Goal: Information Seeking & Learning: Check status

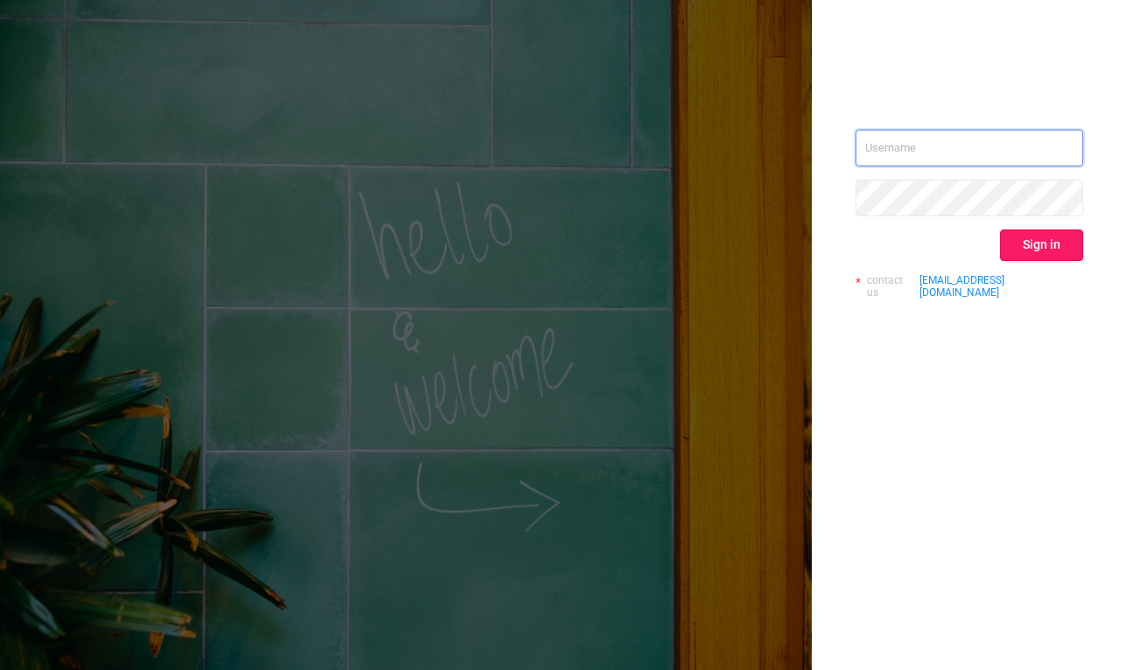
type input "[EMAIL_ADDRESS][DOMAIN_NAME]"
click at [1073, 253] on button "Sign in" at bounding box center [1041, 245] width 83 height 32
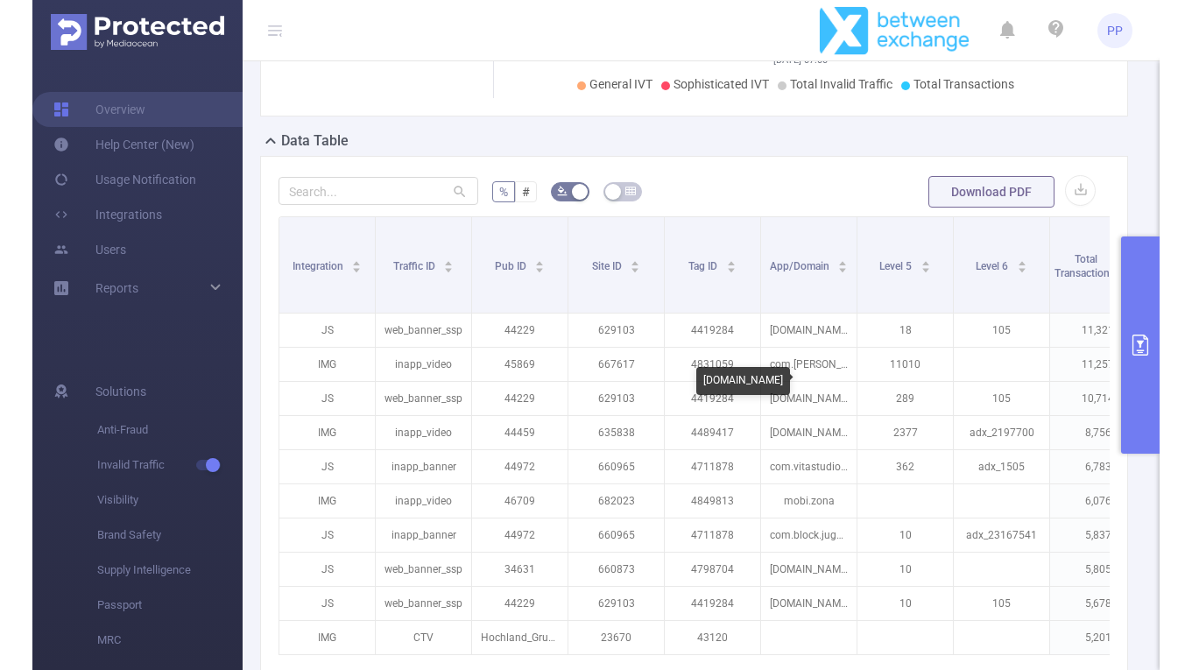
scroll to position [208, 0]
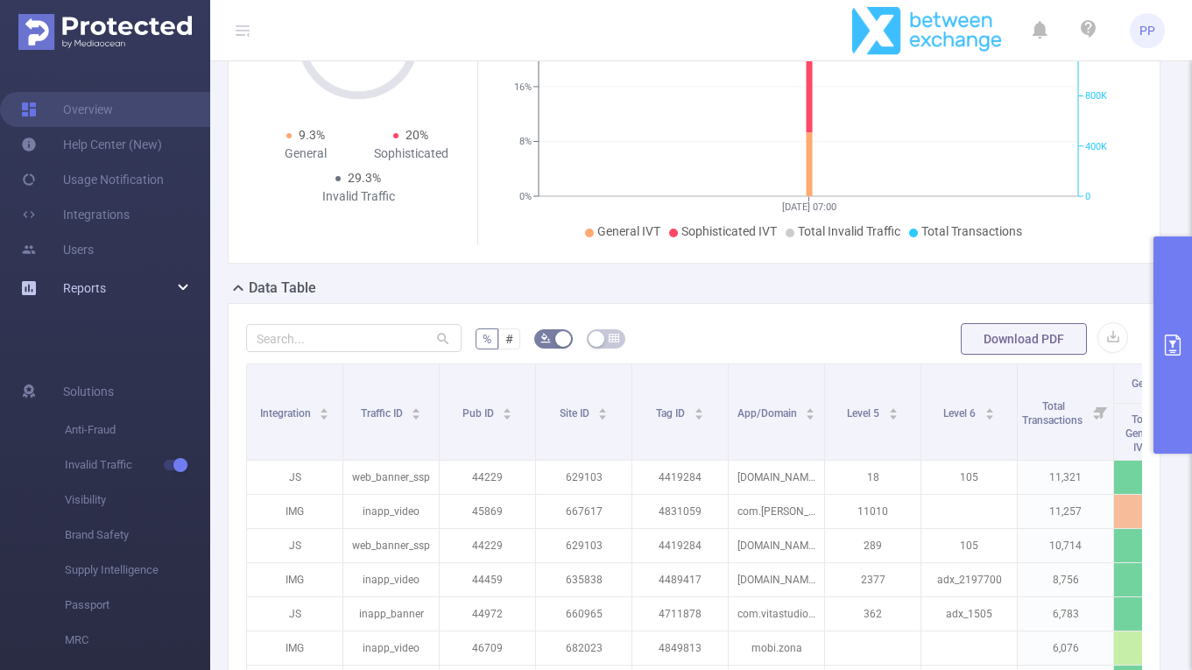
click at [144, 301] on div "Reports" at bounding box center [105, 288] width 210 height 35
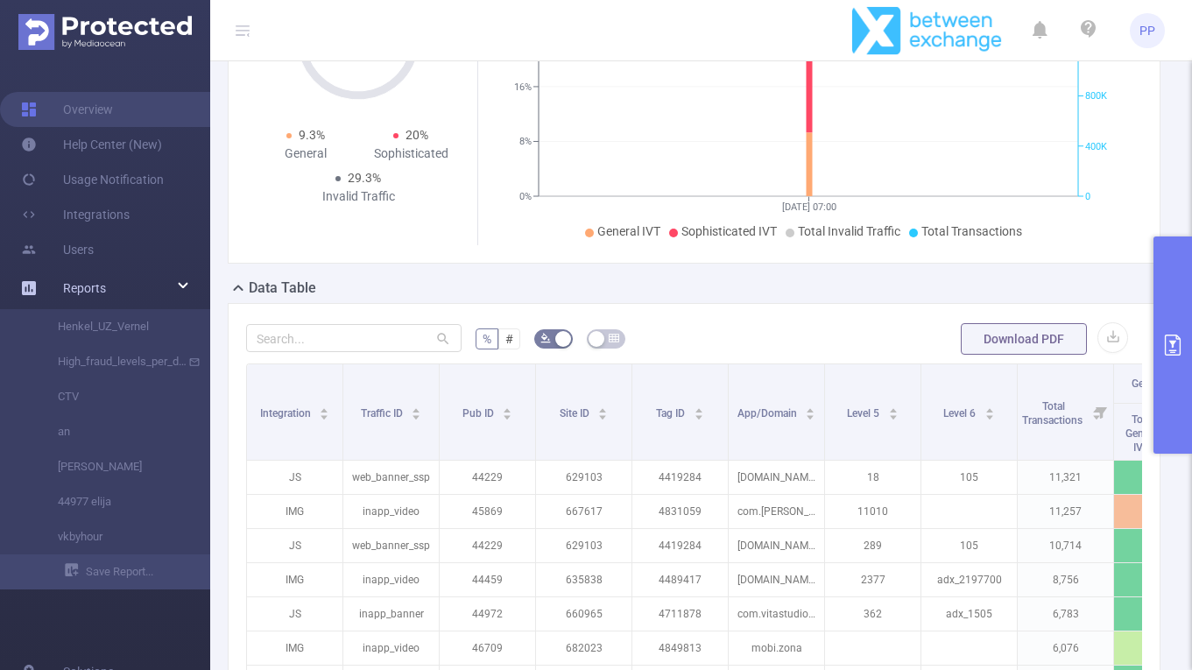
click at [144, 293] on div "Reports" at bounding box center [105, 288] width 210 height 35
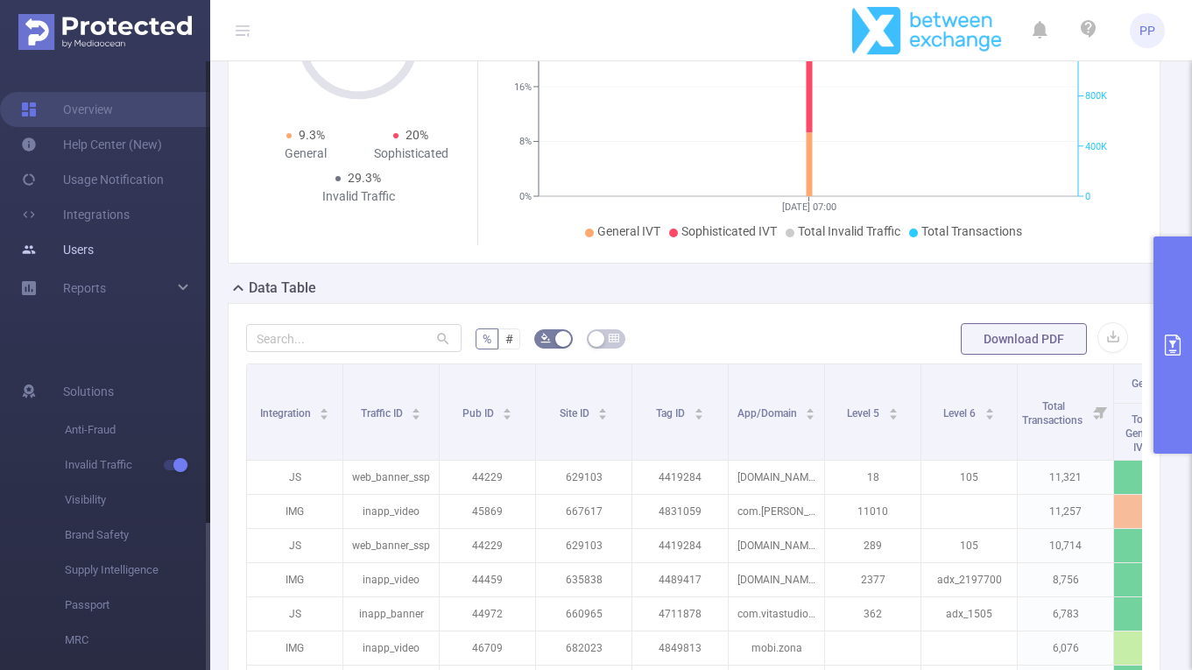
click at [94, 266] on link "Users" at bounding box center [57, 249] width 73 height 35
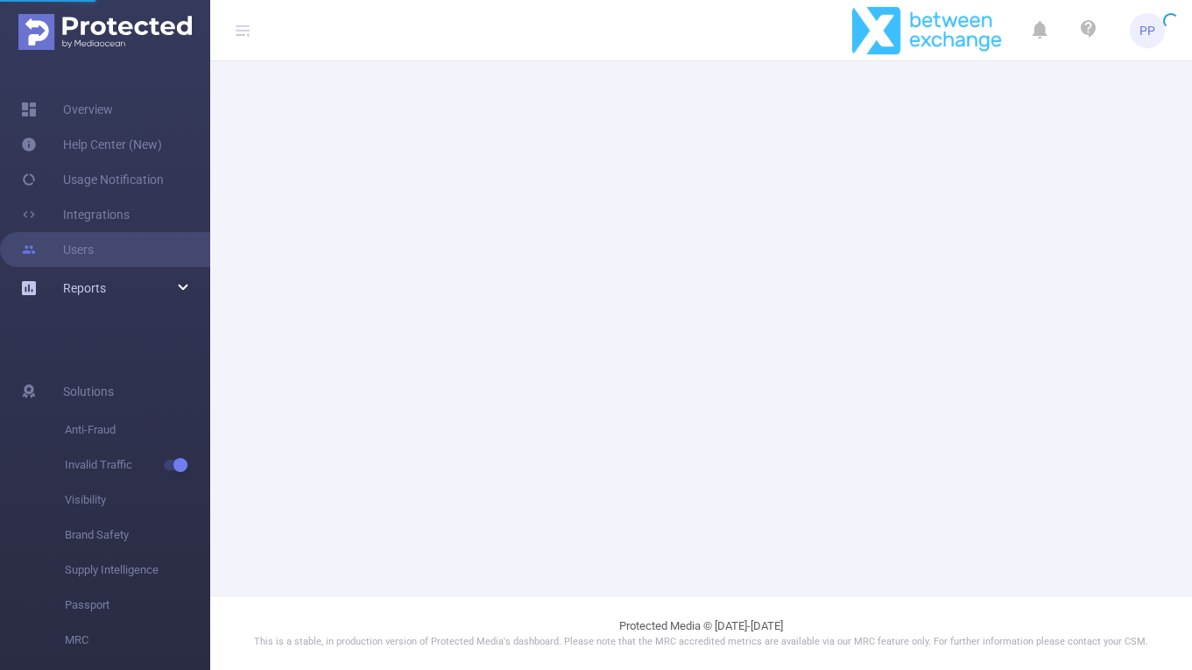
click at [151, 291] on div "Reports" at bounding box center [105, 288] width 210 height 35
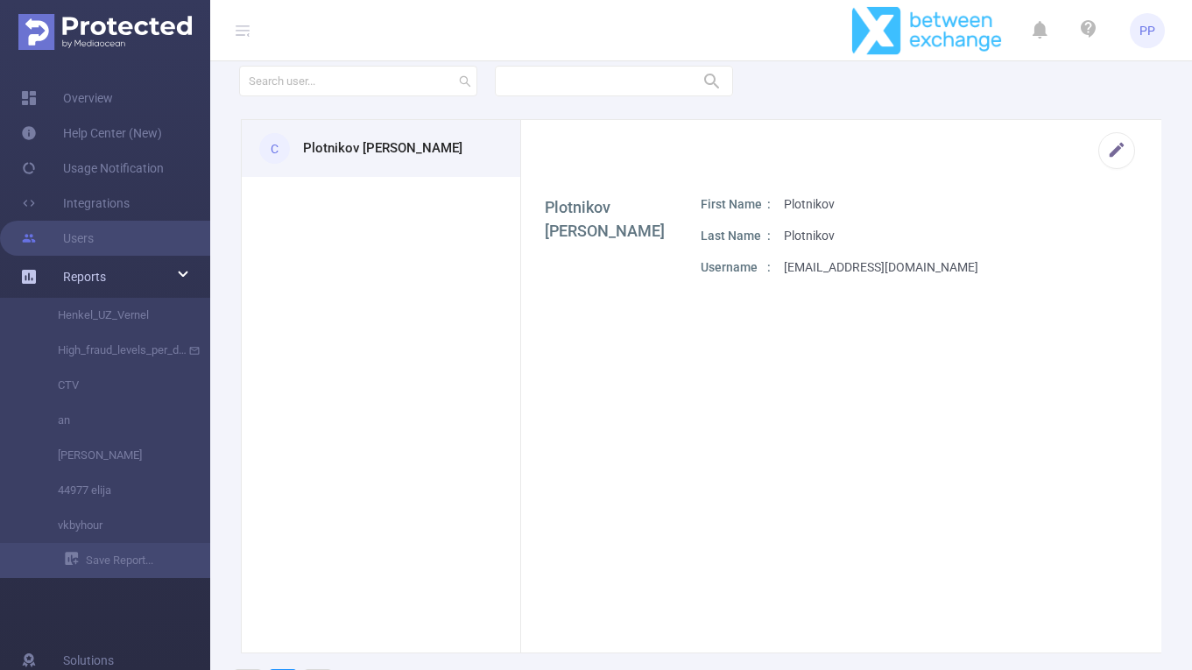
click at [152, 285] on div "Reports" at bounding box center [105, 276] width 210 height 35
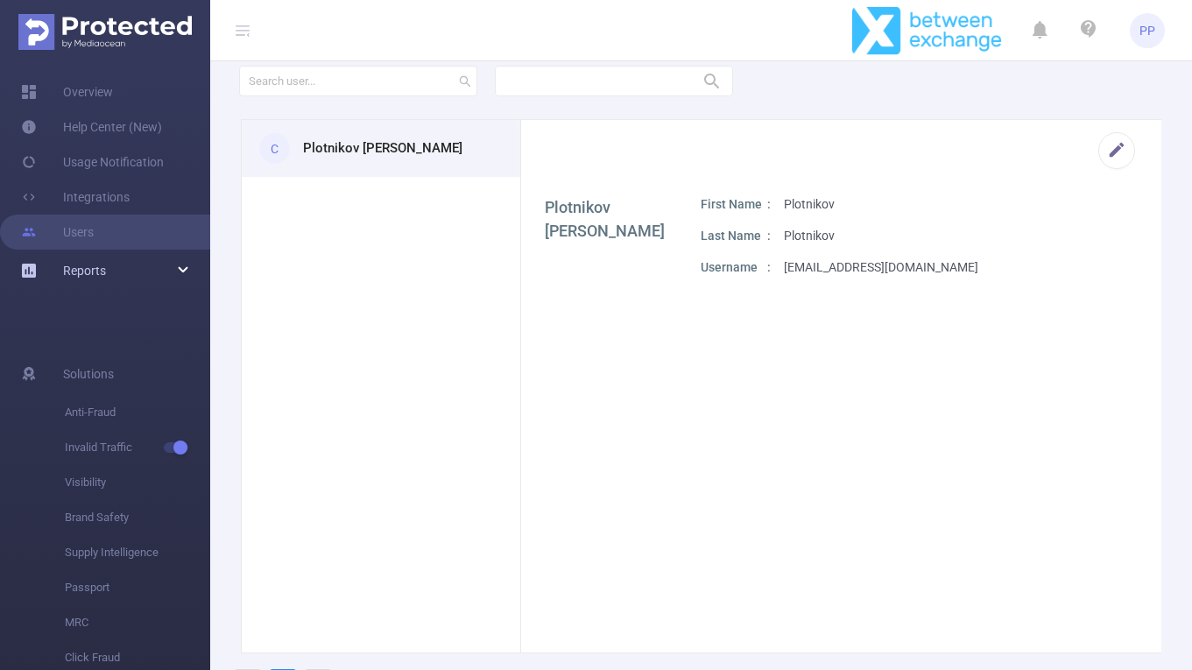
click at [168, 277] on div "Reports" at bounding box center [105, 270] width 210 height 35
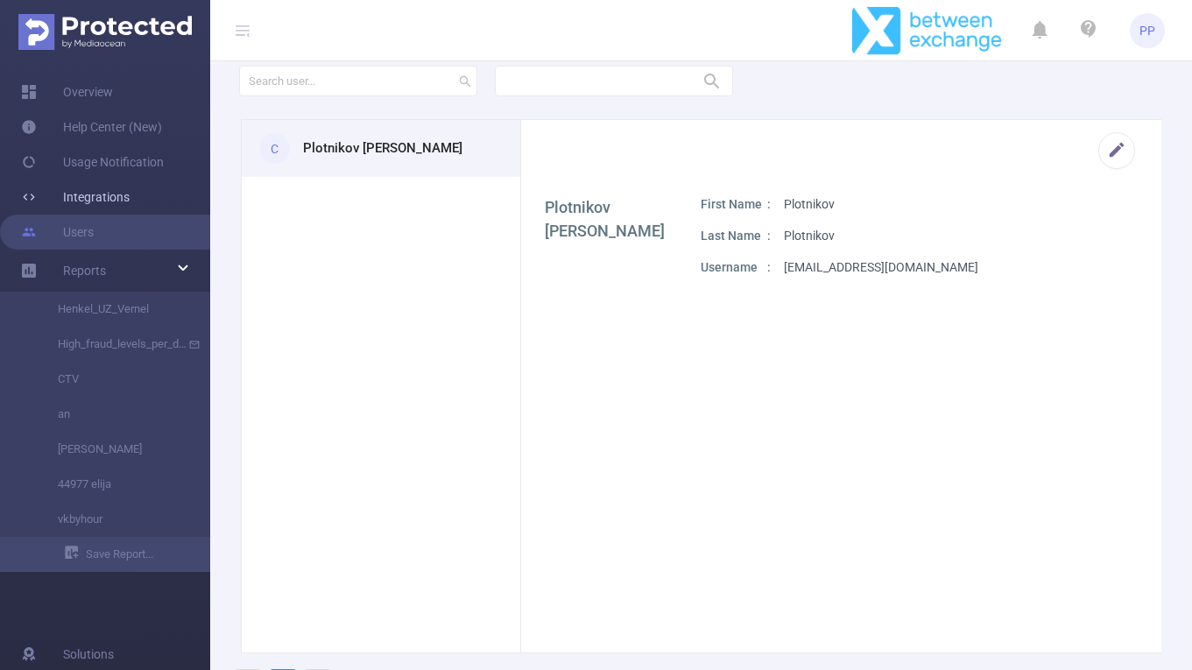
click at [130, 201] on link "Integrations" at bounding box center [75, 196] width 109 height 35
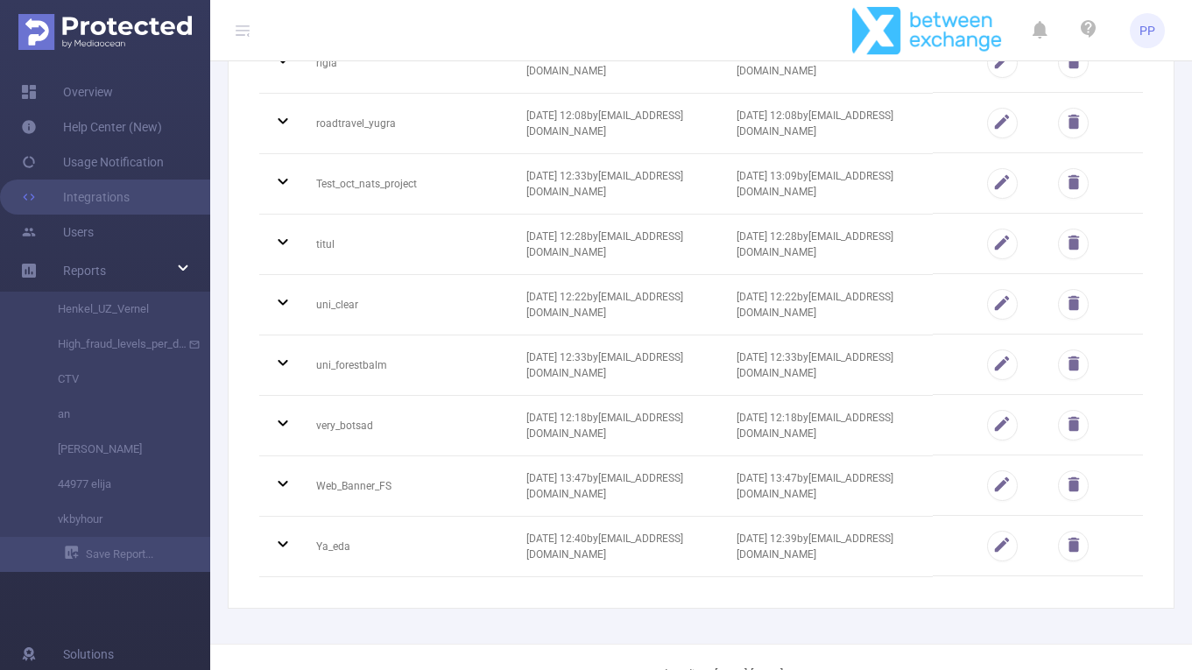
scroll to position [2290, 0]
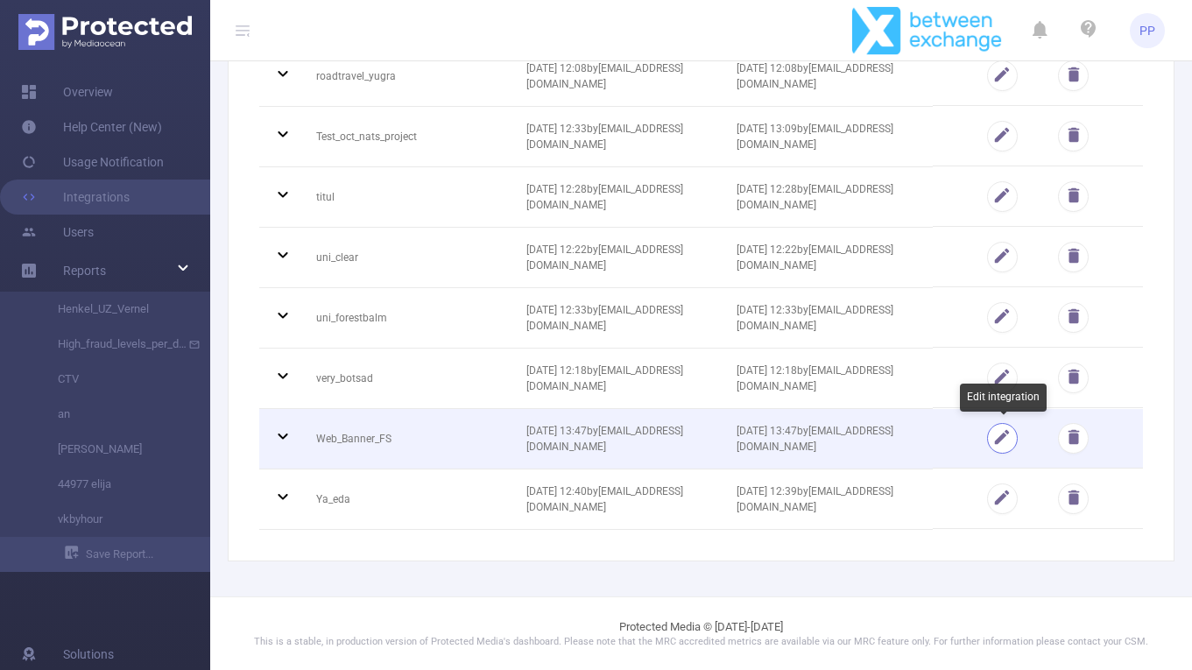
click at [1010, 436] on button "button" at bounding box center [1002, 438] width 31 height 31
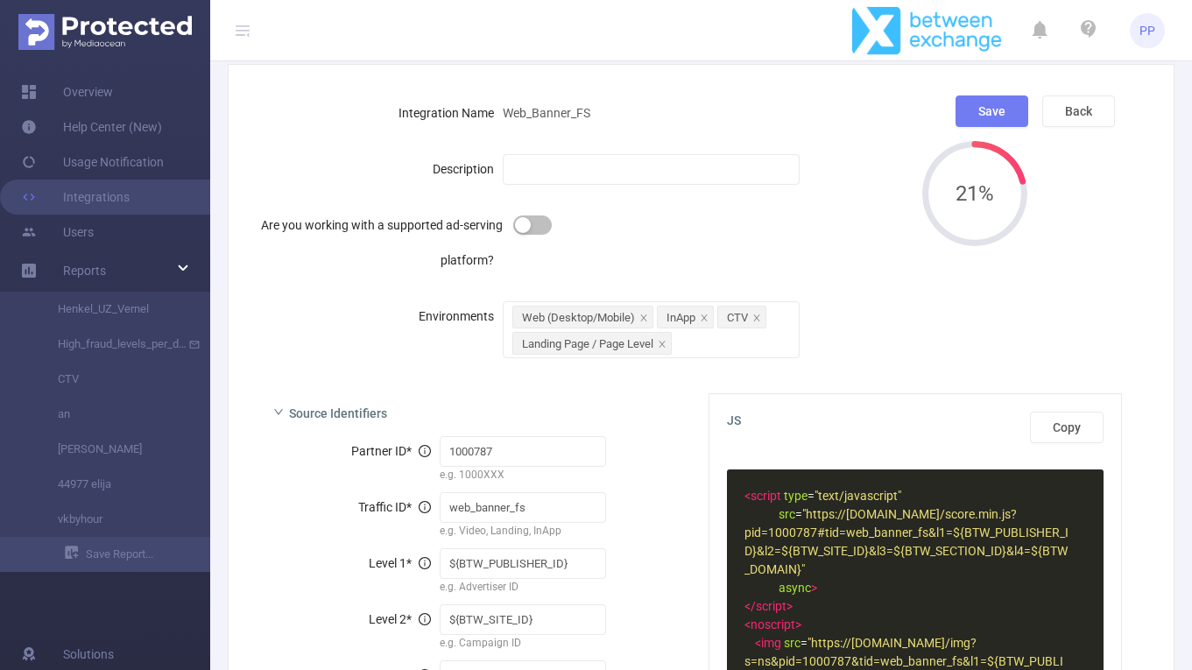
scroll to position [440, 0]
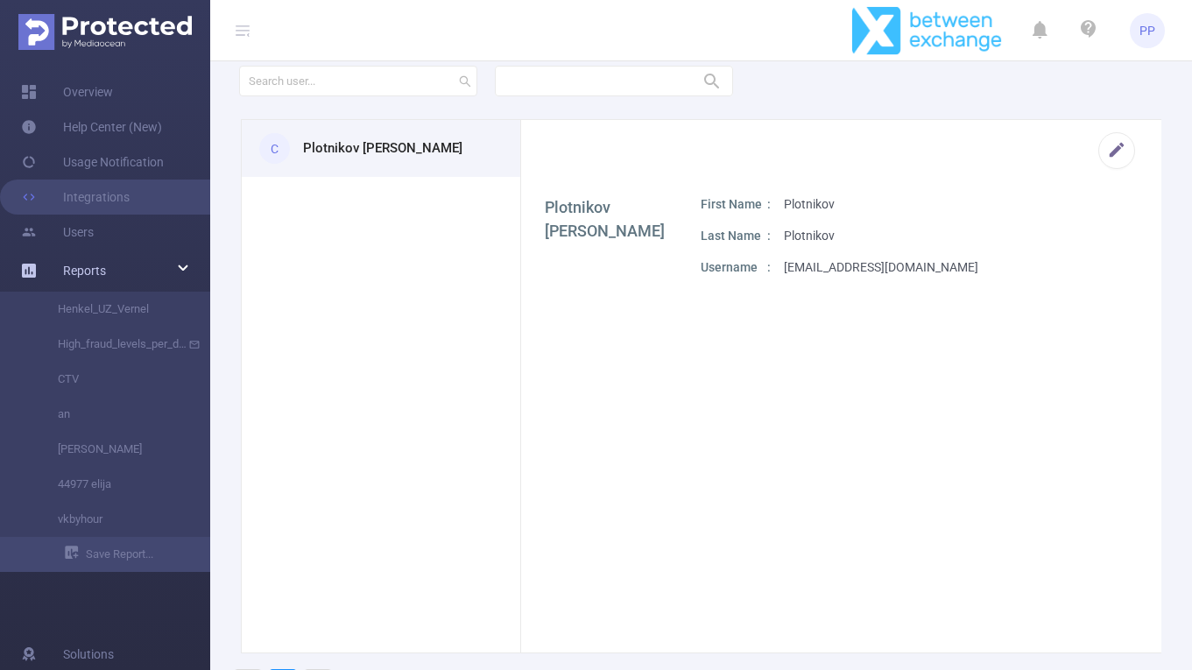
click at [139, 272] on div "Reports" at bounding box center [105, 270] width 210 height 35
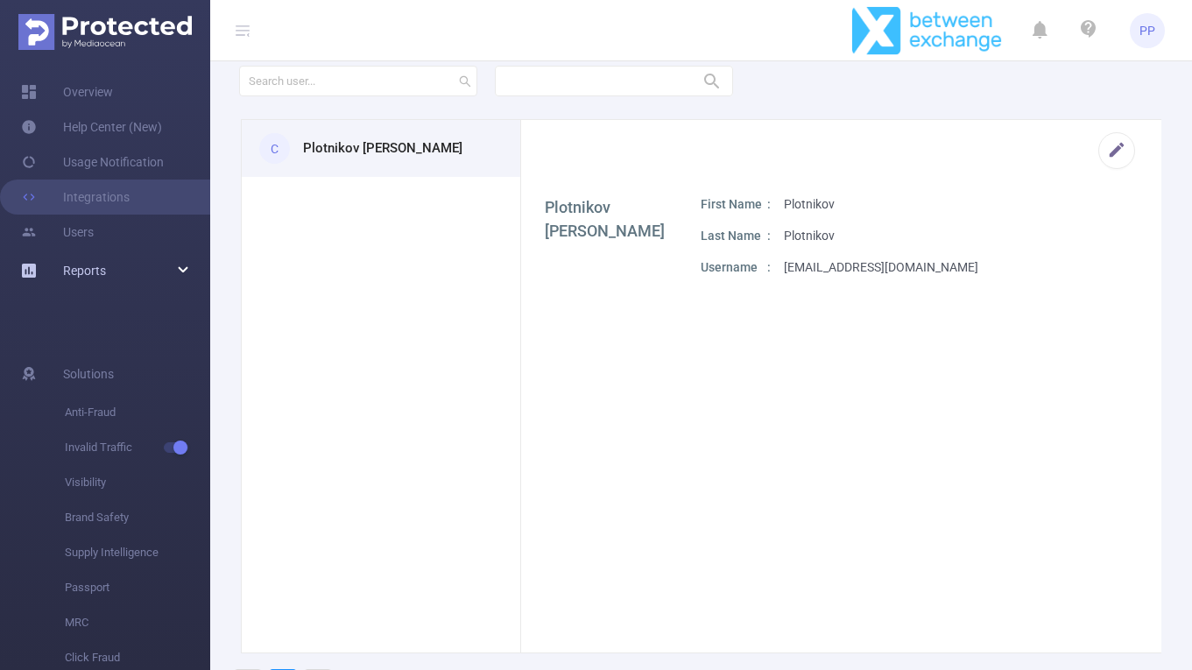
click at [139, 272] on div "Reports" at bounding box center [105, 270] width 210 height 35
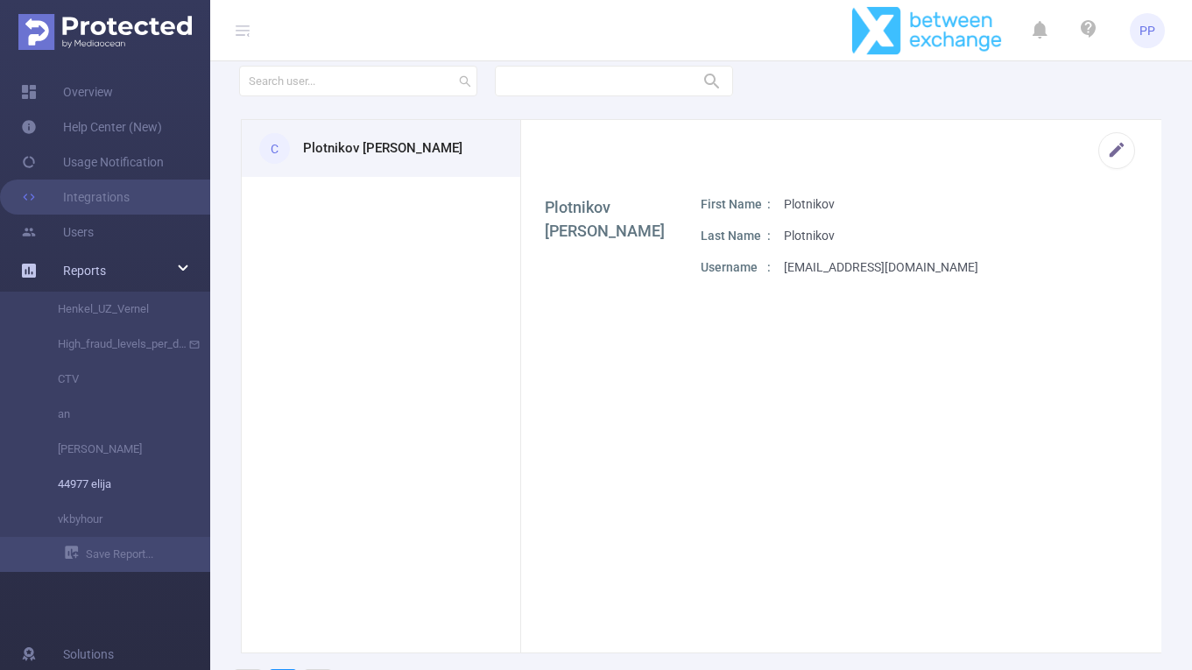
click at [131, 478] on link "44977 elija" at bounding box center [112, 484] width 154 height 35
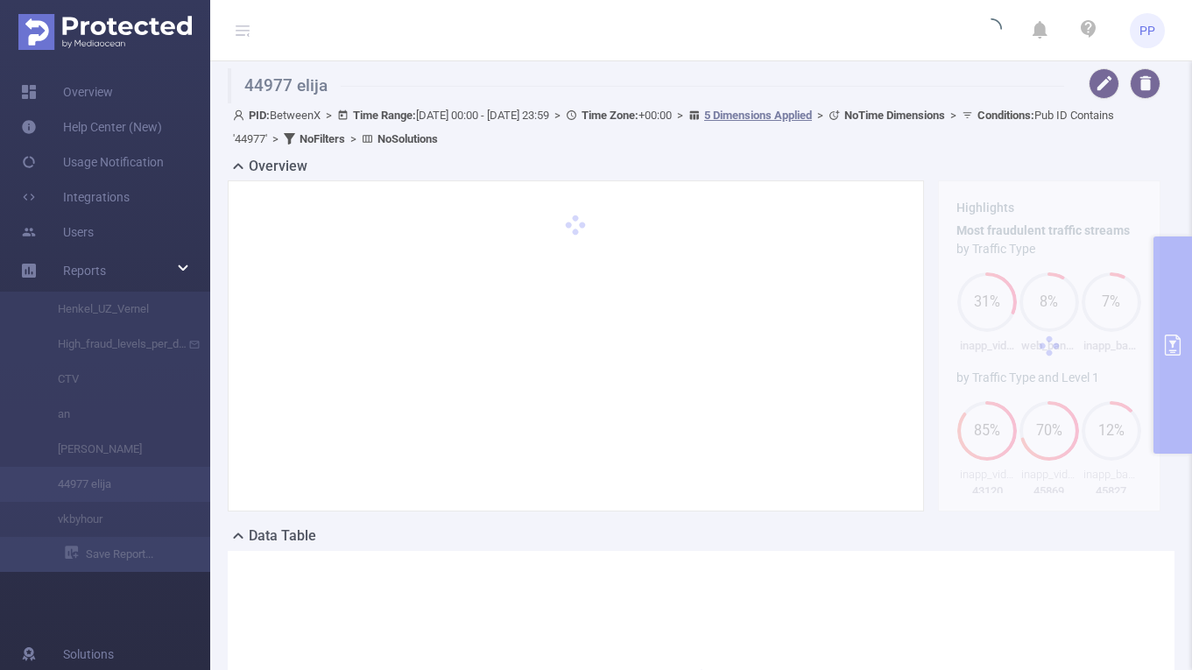
scroll to position [252, 0]
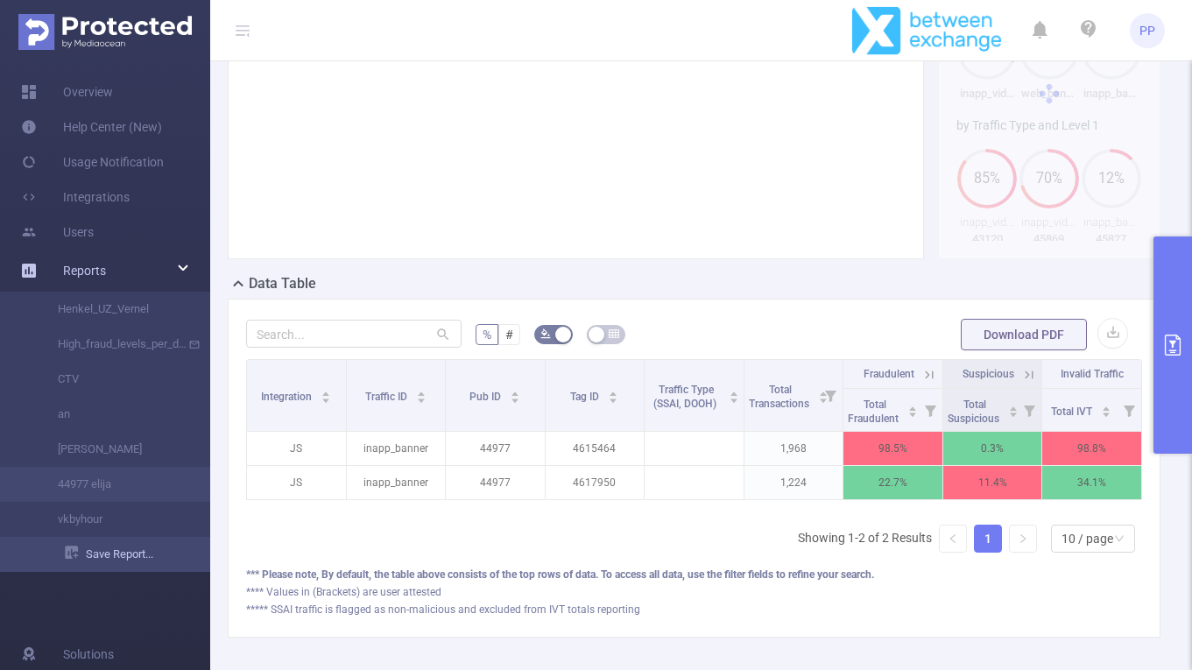
click at [96, 549] on link "Save Report..." at bounding box center [137, 554] width 145 height 35
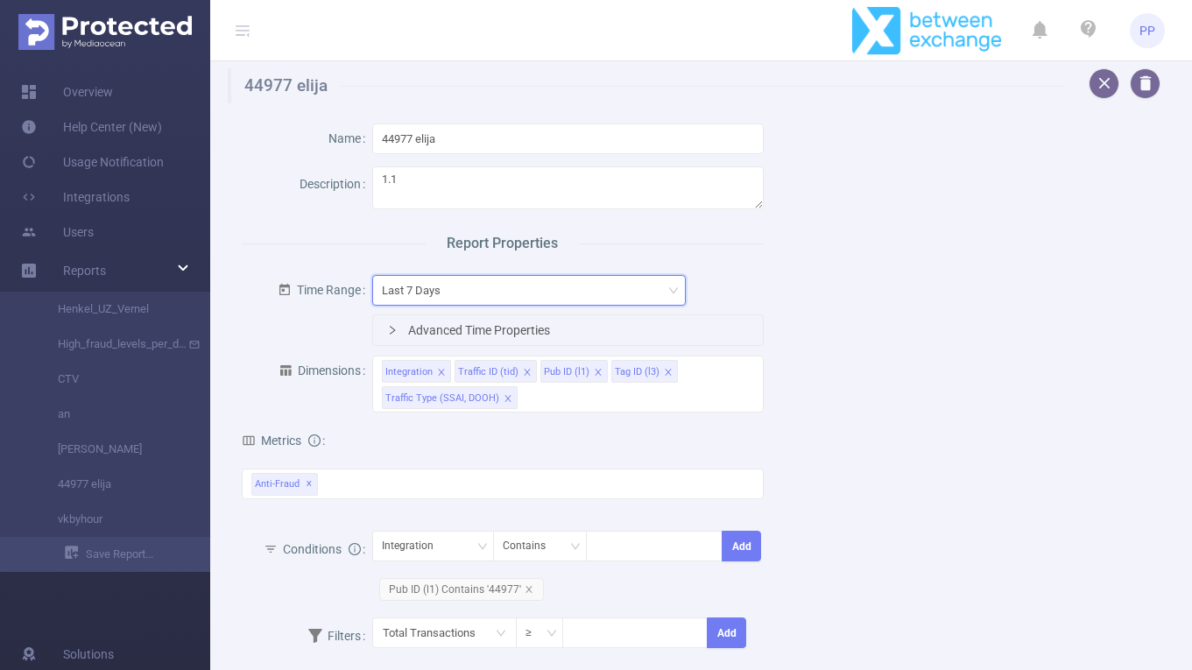
click at [566, 285] on div "Last 7 Days" at bounding box center [529, 290] width 294 height 29
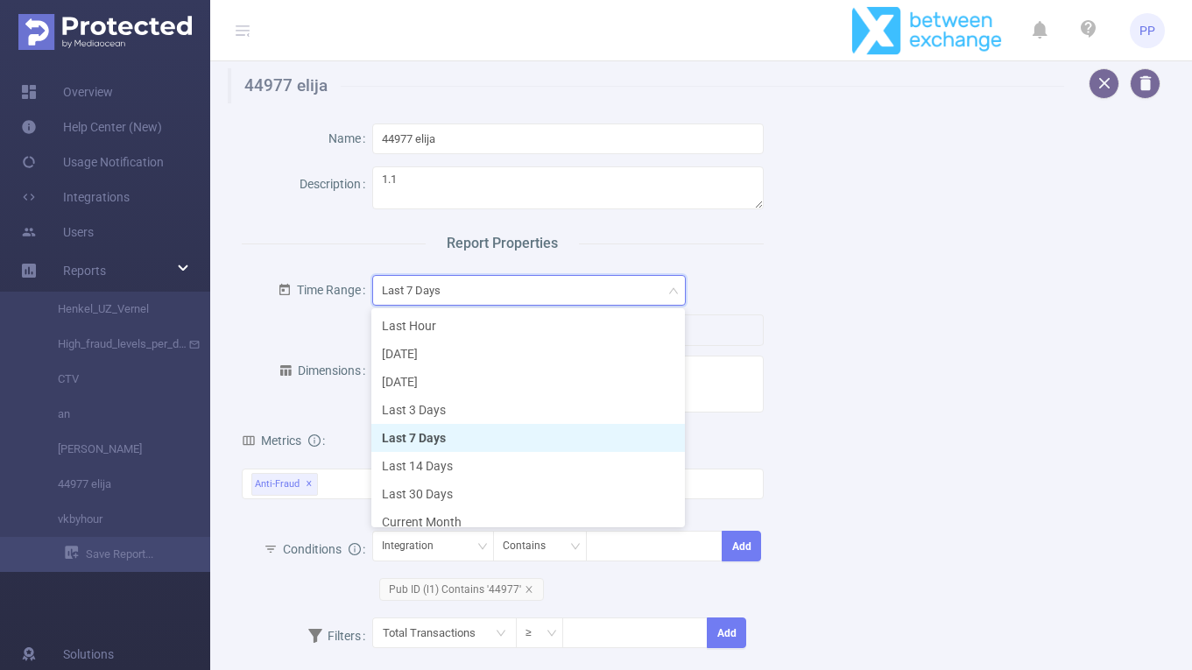
click at [911, 325] on div "Name 44977 elija Description 1.1 Report Properties Time Range Last 7 Days Advan…" at bounding box center [694, 460] width 946 height 715
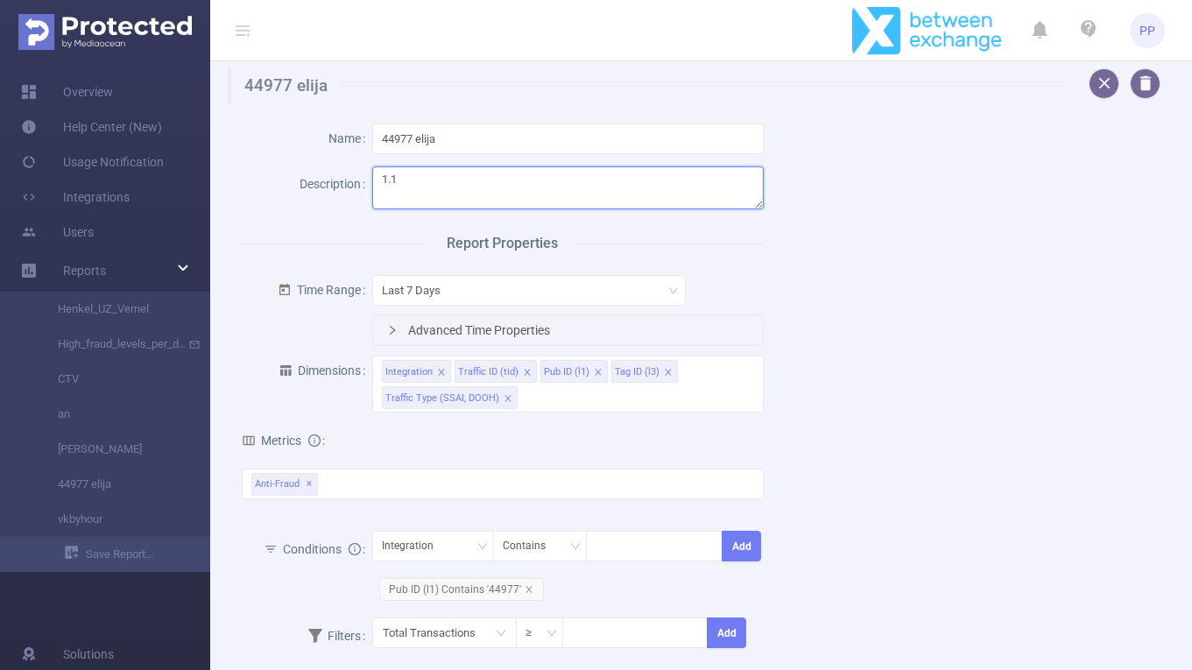
click at [665, 193] on textarea "1.1" at bounding box center [567, 187] width 391 height 43
click at [869, 284] on div "Name 44977 elija Description 1.1 Report Properties Time Range Last 7 Days Advan…" at bounding box center [694, 460] width 946 height 715
click at [904, 368] on div "Name 44977 elija Description 1.1 Report Properties Time Range Last 7 Days Advan…" at bounding box center [694, 460] width 946 height 715
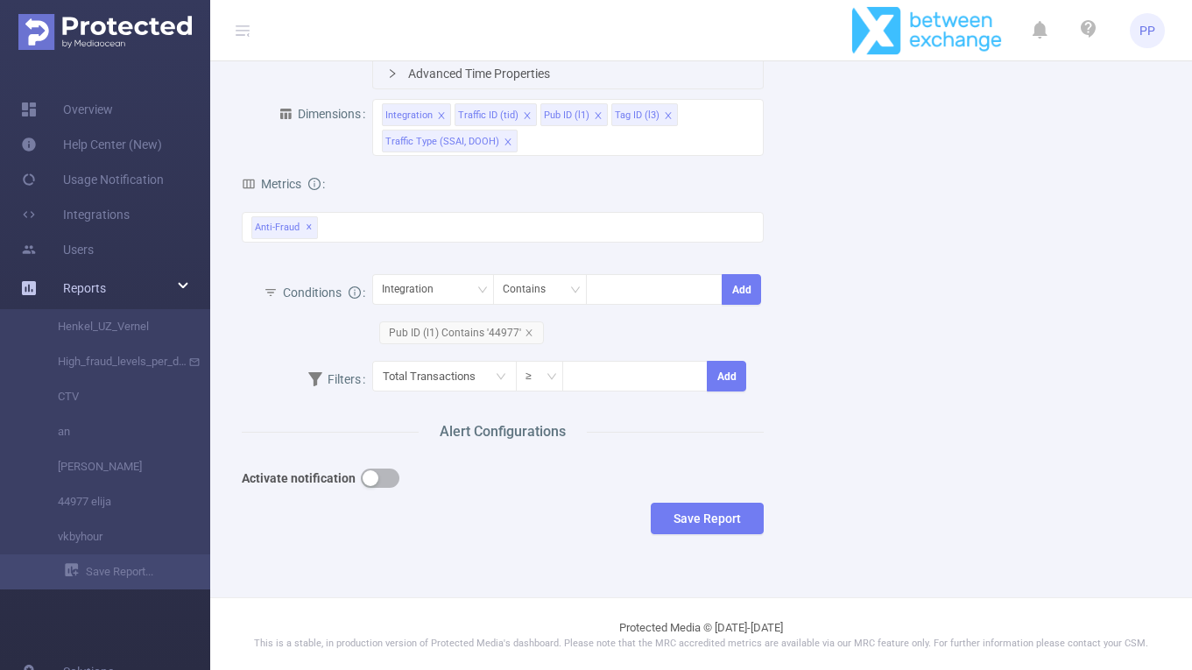
click at [101, 292] on span "Reports" at bounding box center [84, 288] width 43 height 14
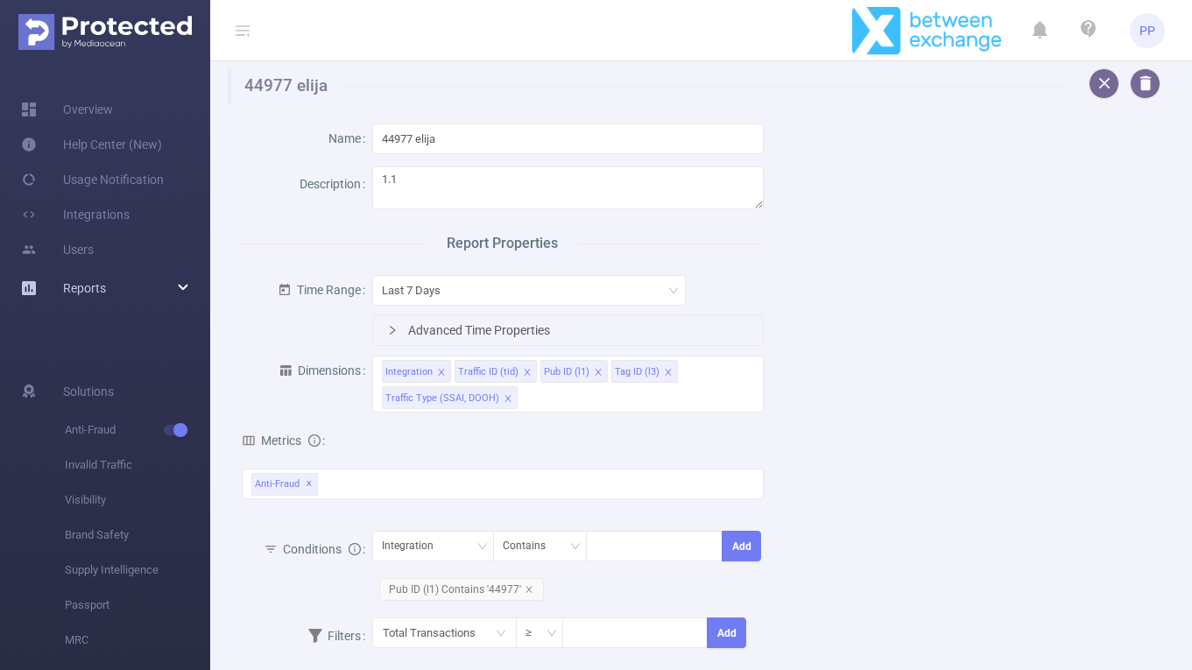
click at [104, 299] on link "Reports" at bounding box center [84, 288] width 43 height 35
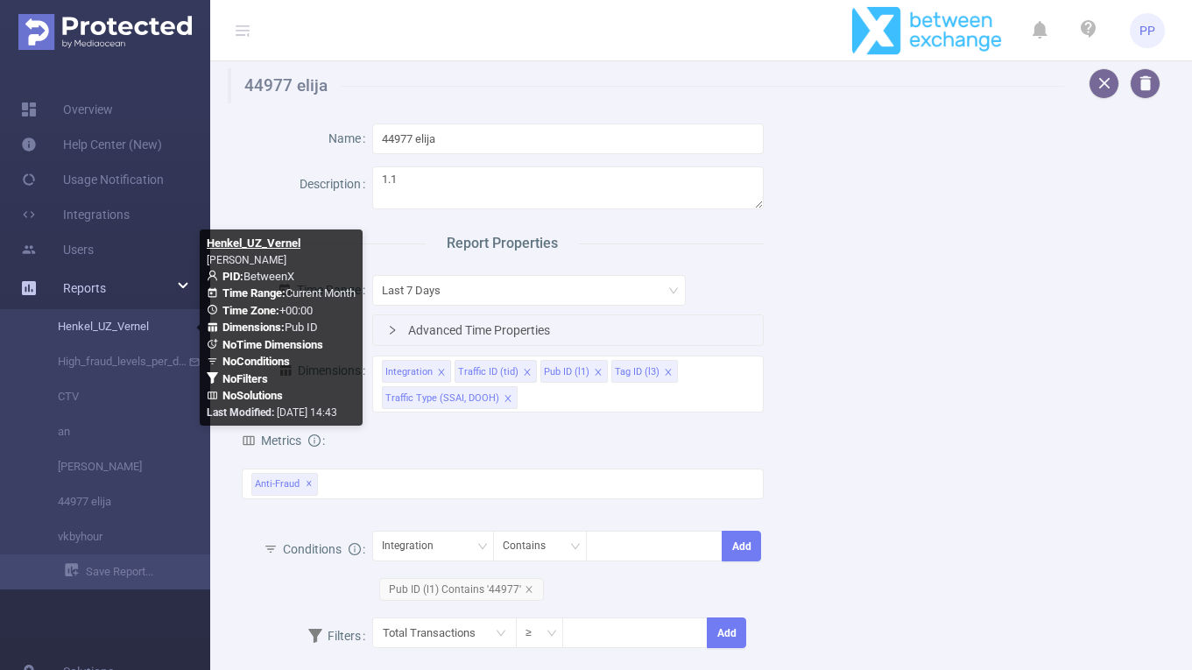
click at [97, 331] on link "Henkel_UZ_Vernel" at bounding box center [112, 326] width 154 height 35
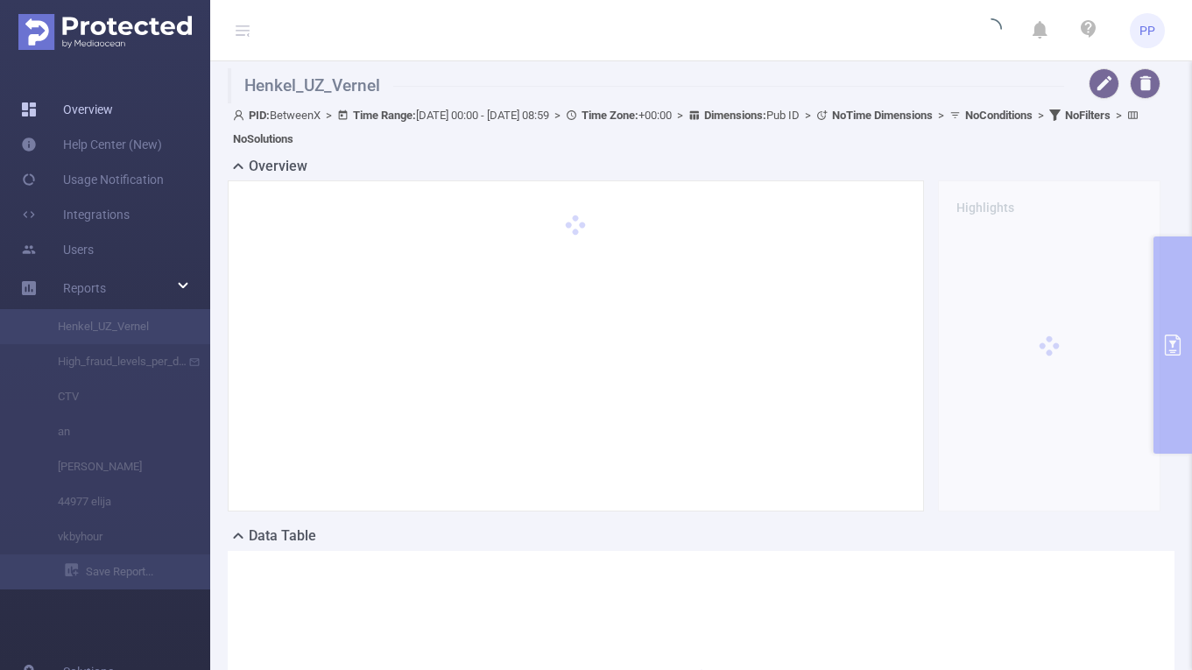
click at [89, 109] on link "Overview" at bounding box center [67, 109] width 92 height 35
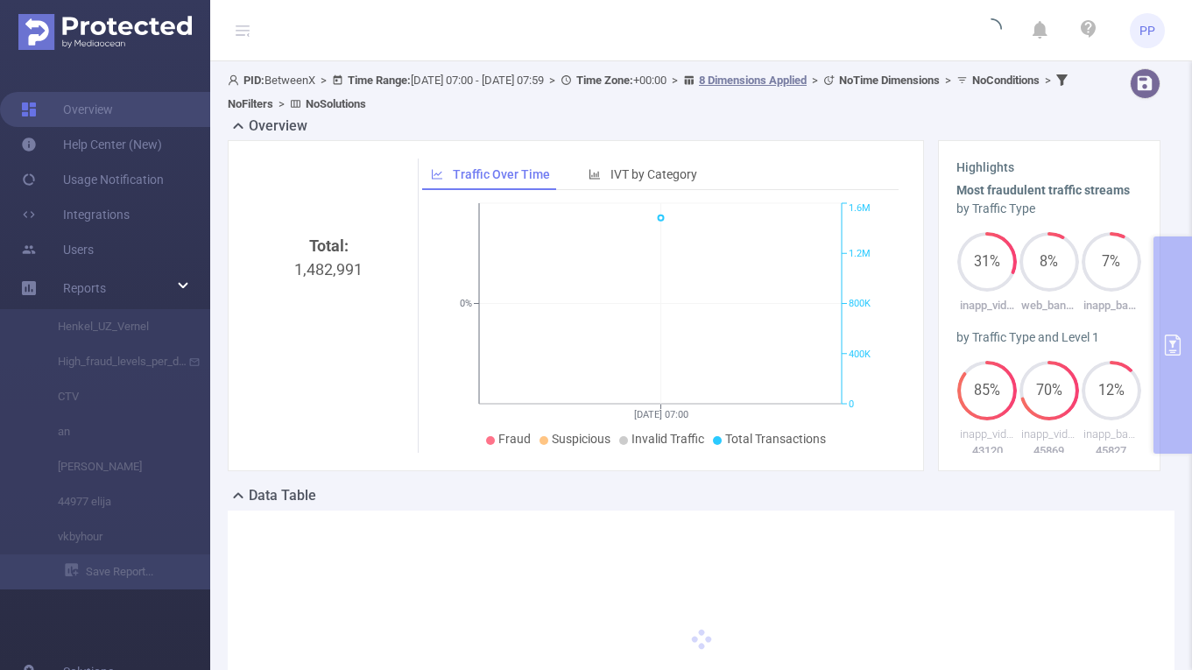
type input "[DATE] 07:00"
type input "[DATE] 07:59"
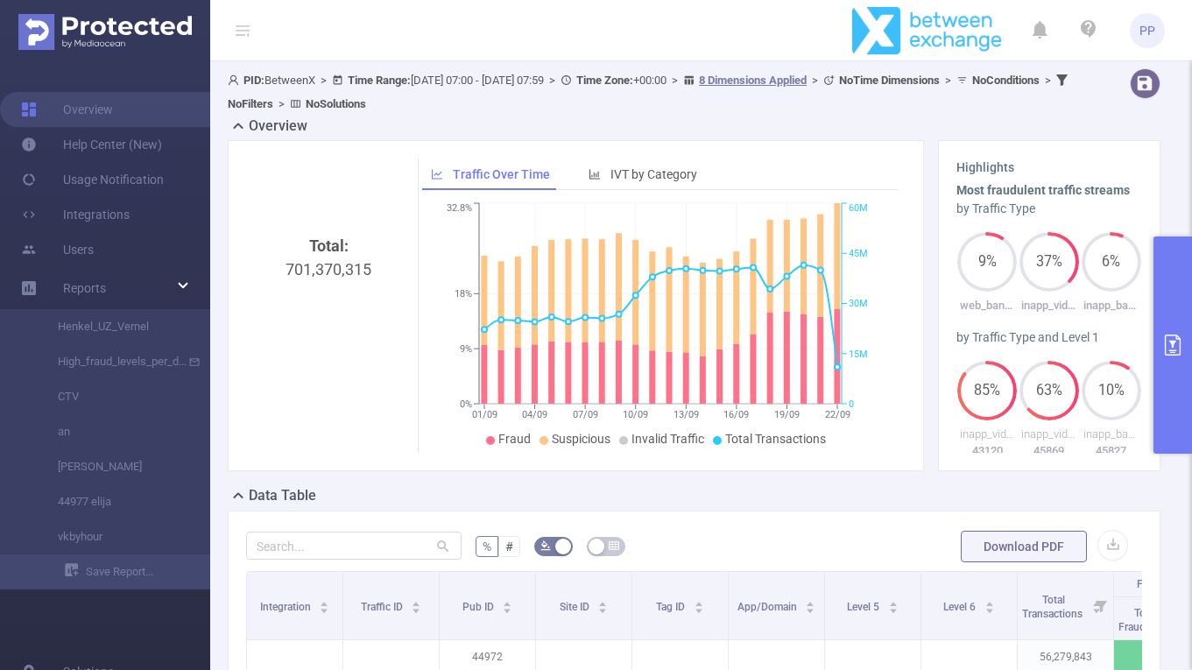
click at [1126, 299] on button "primary" at bounding box center [1172, 344] width 39 height 217
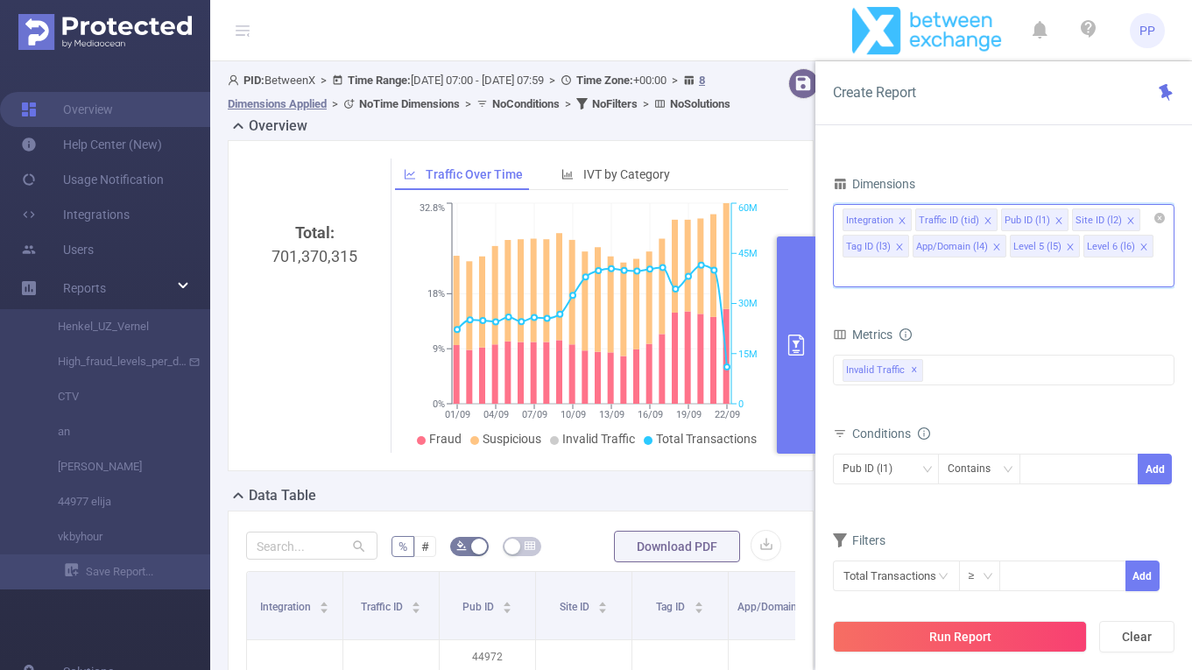
click at [851, 261] on input at bounding box center [846, 272] width 9 height 23
